Goal: Task Accomplishment & Management: Use online tool/utility

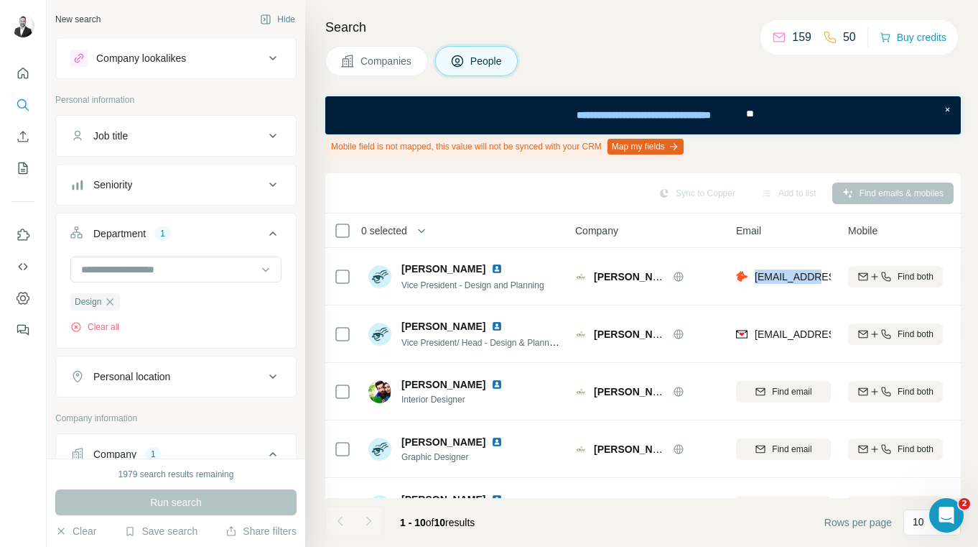
click at [276, 60] on icon at bounding box center [272, 58] width 17 height 17
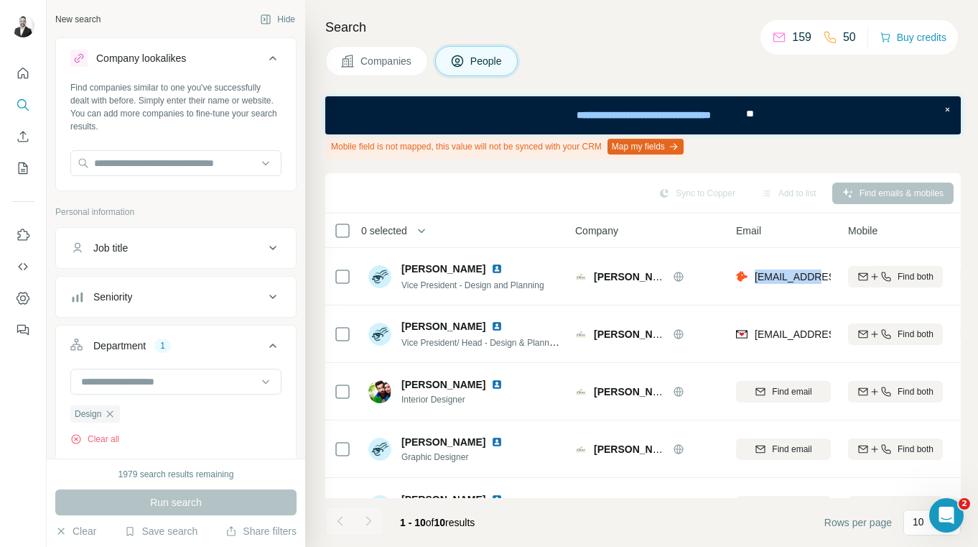
click at [276, 60] on icon at bounding box center [272, 58] width 17 height 17
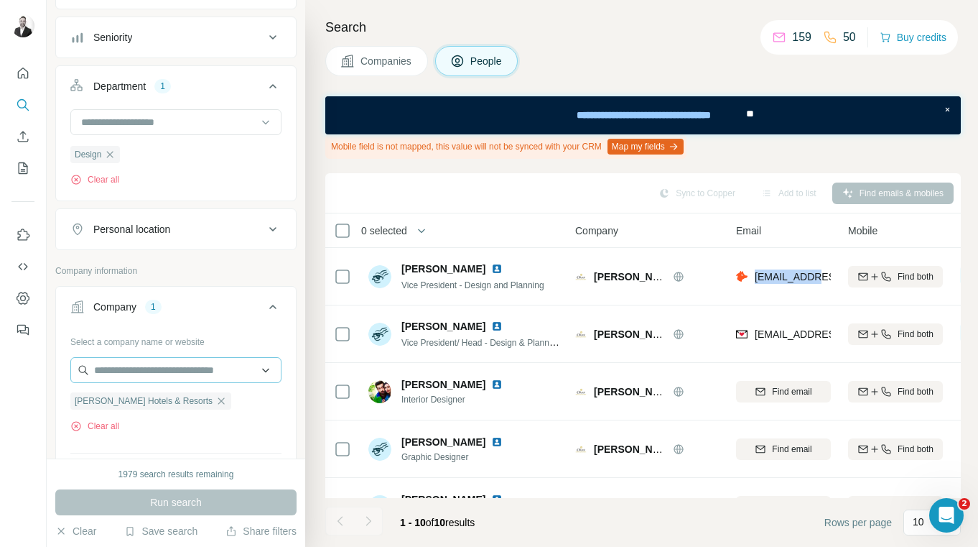
scroll to position [149, 0]
click at [218, 397] on icon "button" at bounding box center [221, 398] width 6 height 6
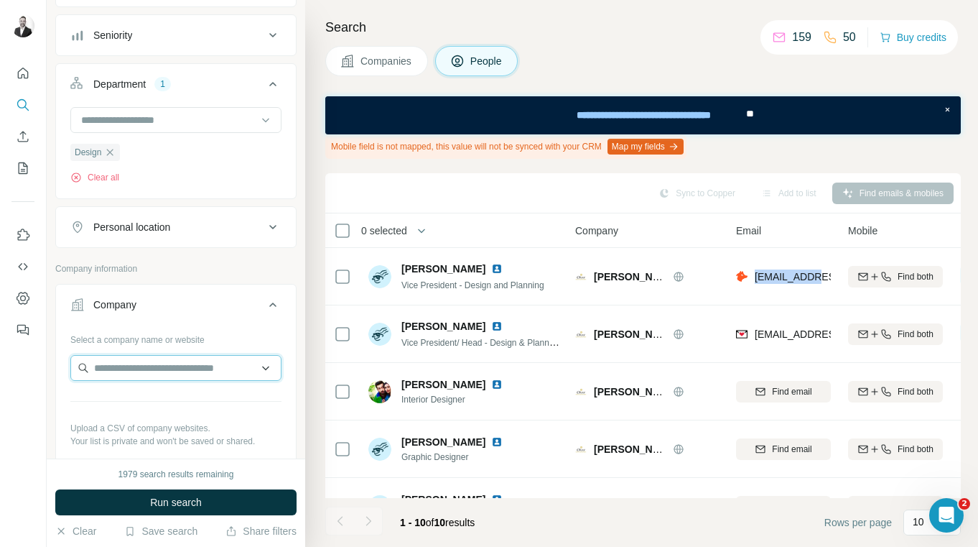
click at [140, 368] on input "text" at bounding box center [175, 368] width 211 height 26
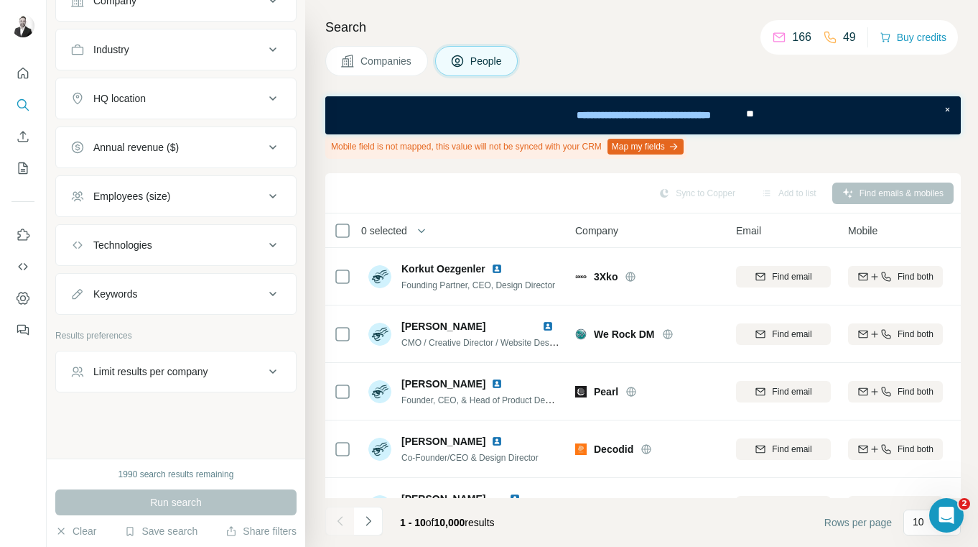
scroll to position [307, 0]
